Goal: Find specific page/section

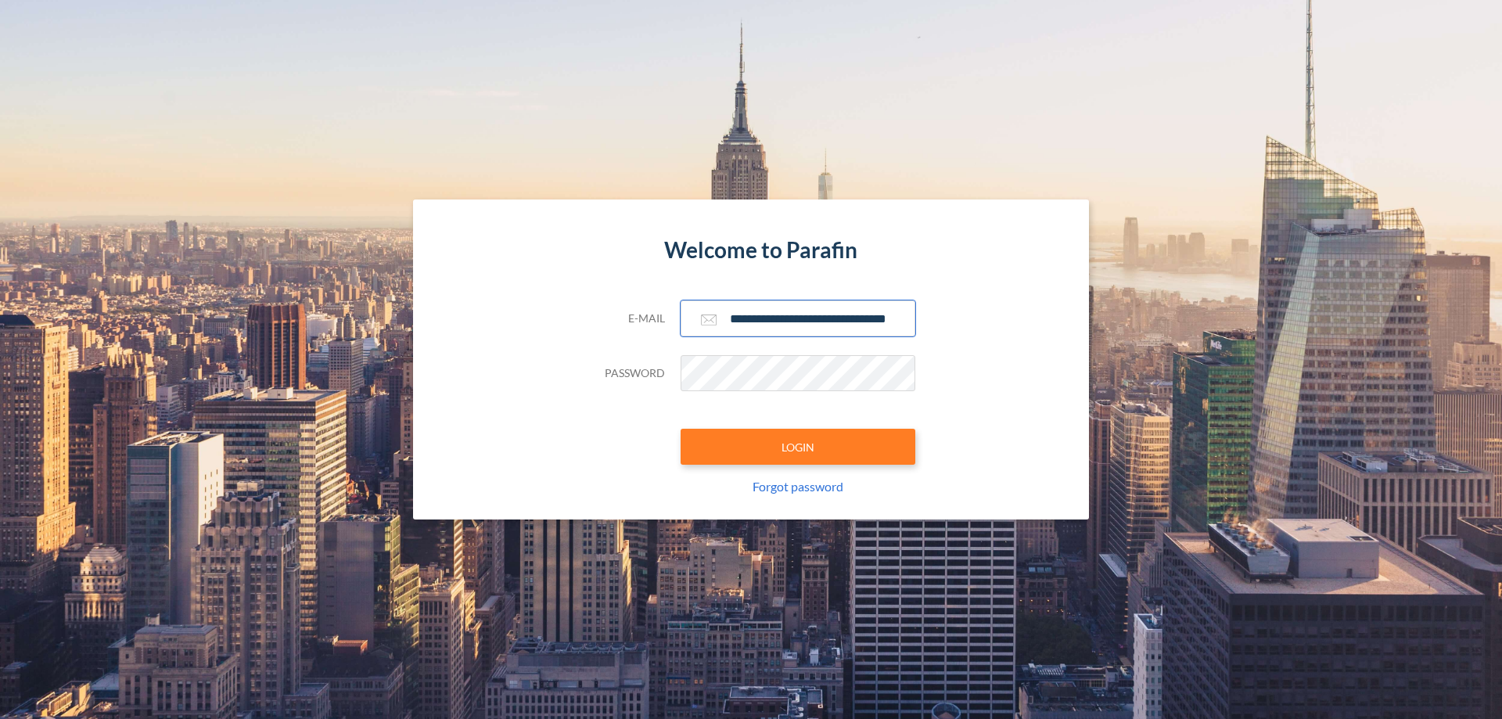
scroll to position [0, 25]
type input "**********"
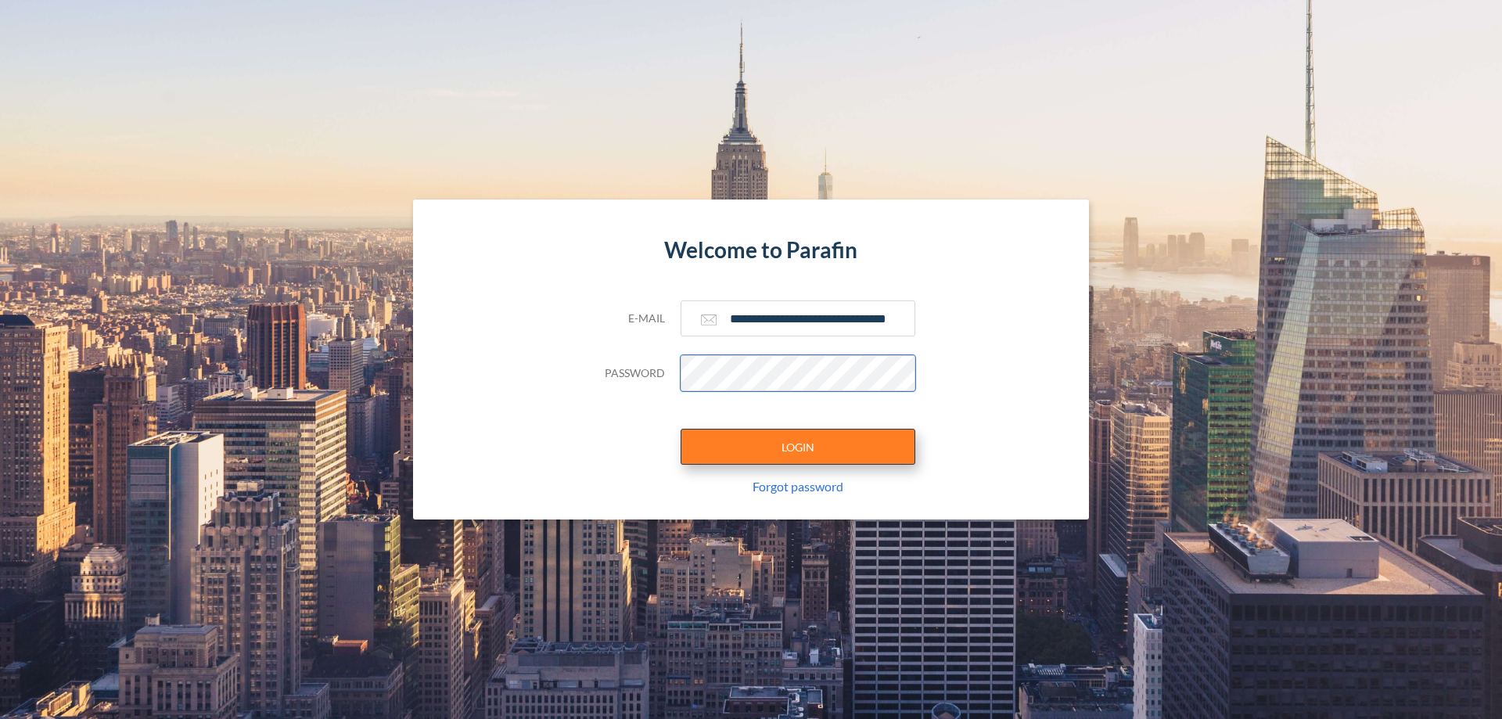
scroll to position [0, 0]
click at [798, 447] on button "LOGIN" at bounding box center [798, 447] width 235 height 36
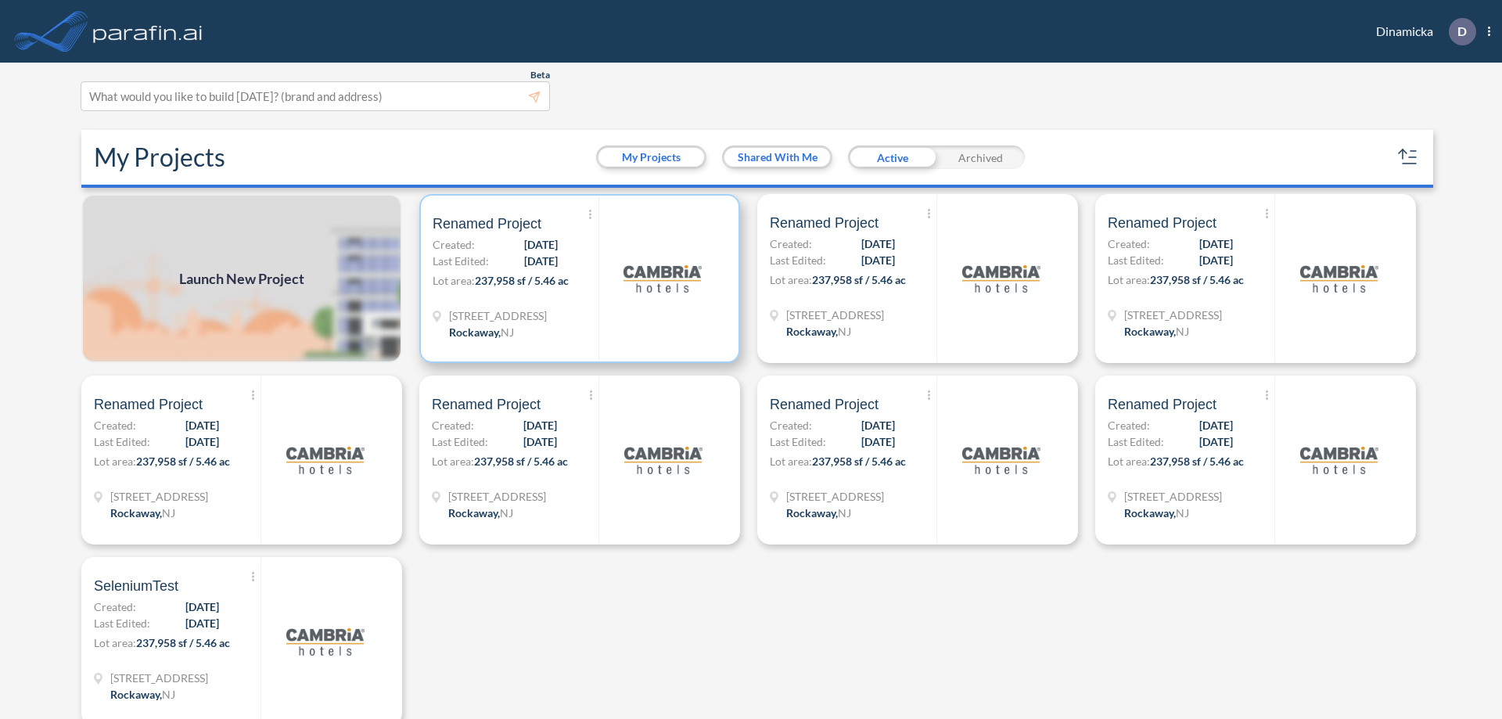
scroll to position [4, 0]
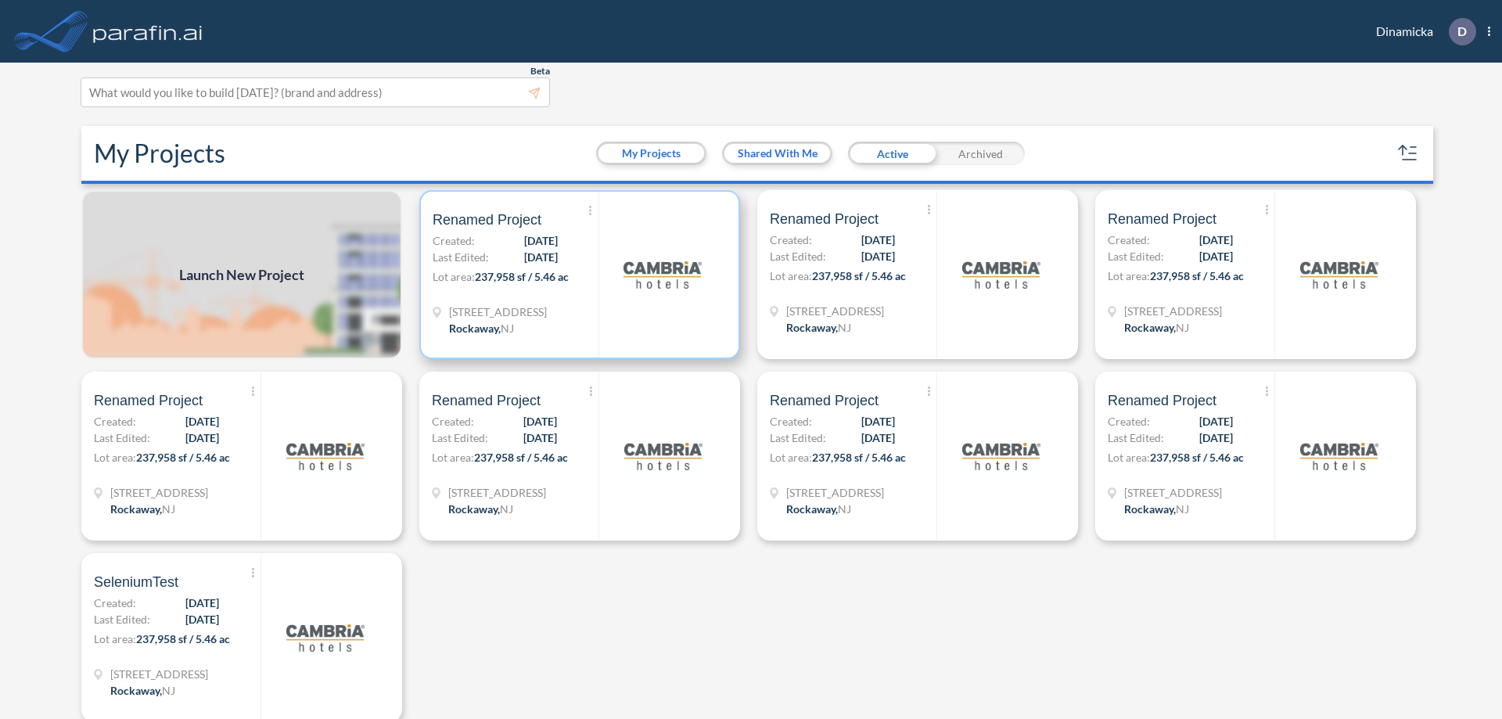
click at [577, 275] on p "Lot area: 237,958 sf / 5.46 ac" at bounding box center [516, 279] width 166 height 23
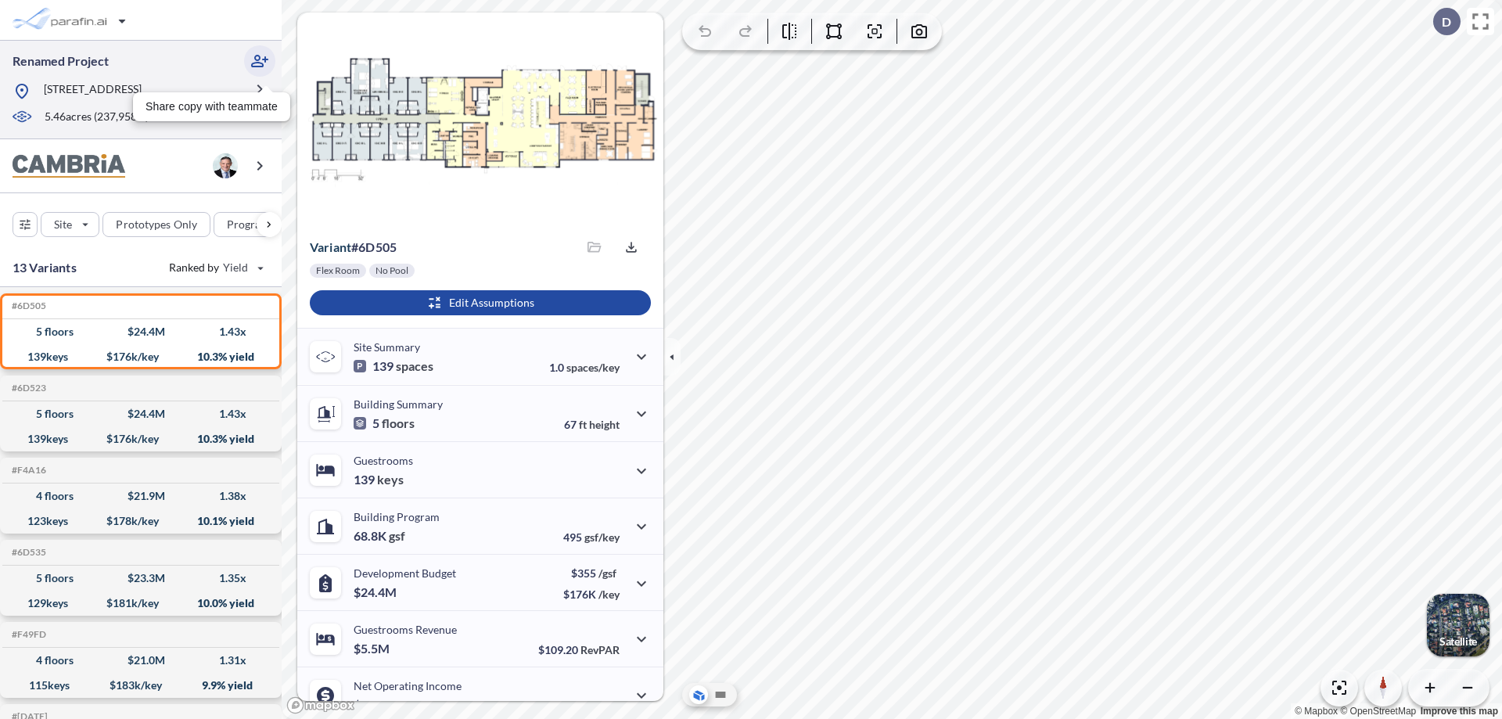
click at [260, 61] on icon "button" at bounding box center [259, 61] width 19 height 19
